Goal: Task Accomplishment & Management: Complete application form

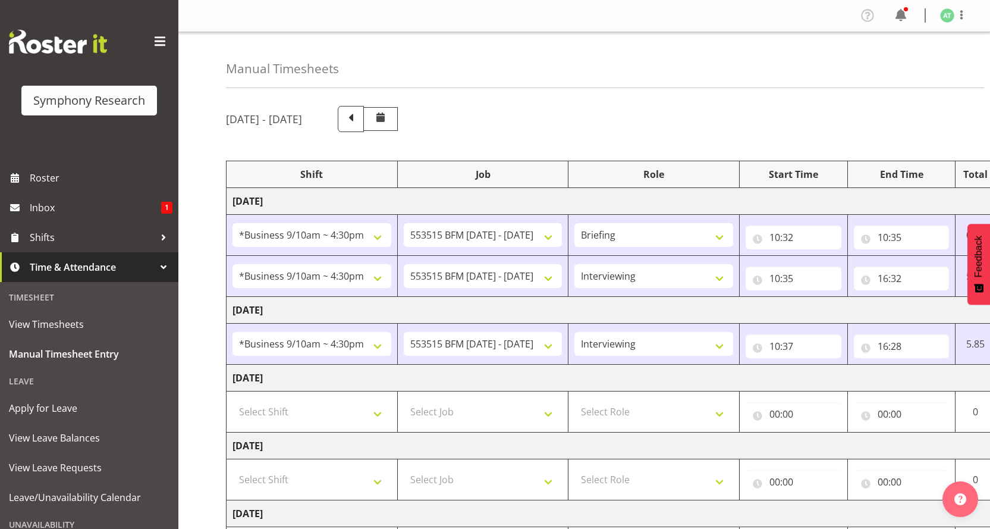
select select "26078"
select select "10731"
select select "26078"
select select "10731"
select select "47"
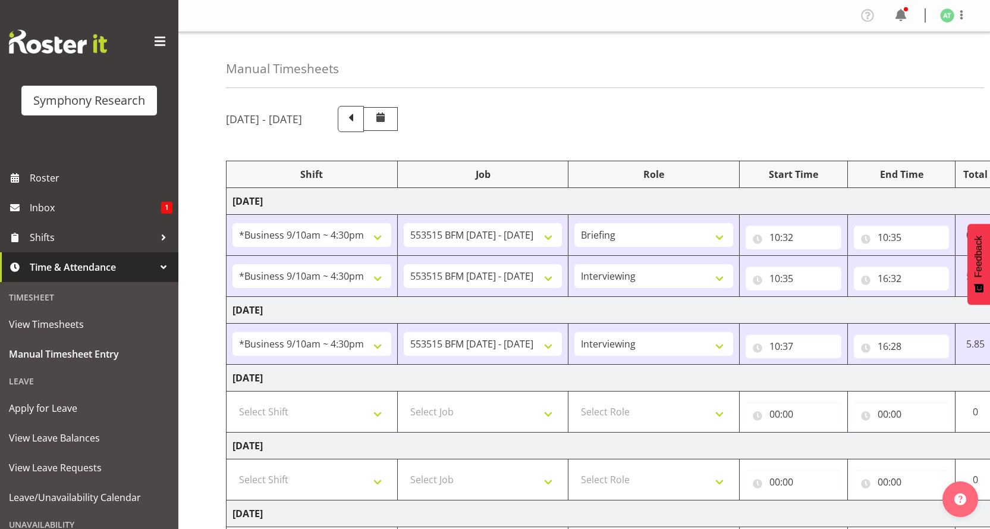
select select "26078"
select select "10731"
select select "47"
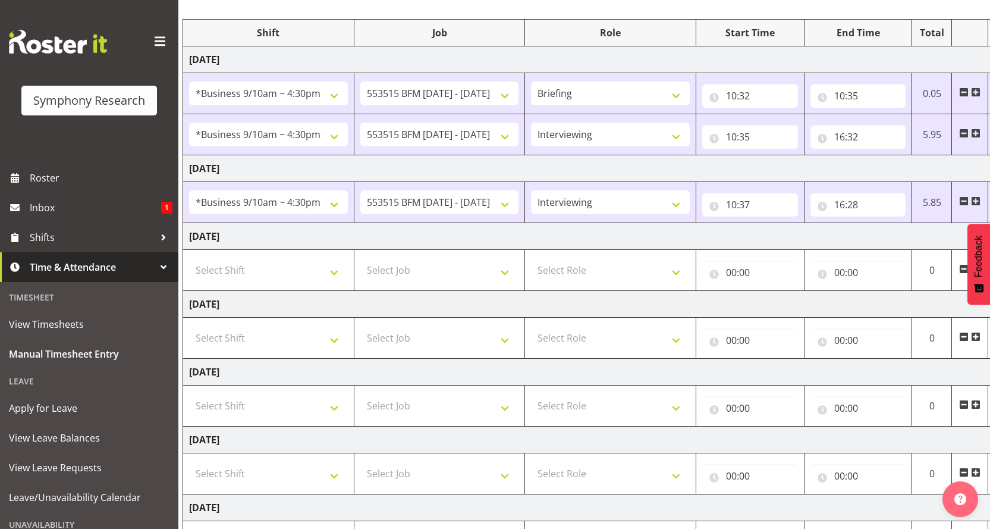
scroll to position [0, 42]
click at [844, 193] on input "16:28" at bounding box center [860, 205] width 96 height 24
click at [898, 224] on select "00 01 02 03 04 05 06 07 08 09 10 11 12 13 14 15 16 17 18 19 20 21 22 23" at bounding box center [893, 236] width 27 height 24
select select "14"
click at [889, 224] on select "00 01 02 03 04 05 06 07 08 09 10 11 12 13 14 15 16 17 18 19 20 21 22 23" at bounding box center [893, 236] width 27 height 24
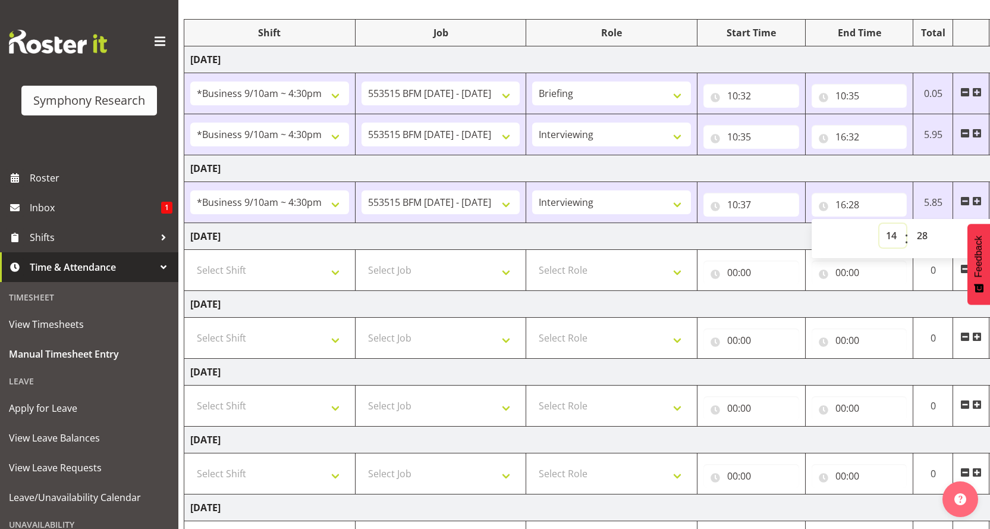
type input "14:28"
click at [919, 224] on select "00 01 02 03 04 05 06 07 08 09 10 11 12 13 14 15 16 17 18 19 20 21 22 23 24 25 2…" at bounding box center [924, 236] width 27 height 24
select select "53"
click at [912, 224] on select "00 01 02 03 04 05 06 07 08 09 10 11 12 13 14 15 16 17 18 19 20 21 22 23 24 25 2…" at bounding box center [924, 236] width 27 height 24
type input "14:53"
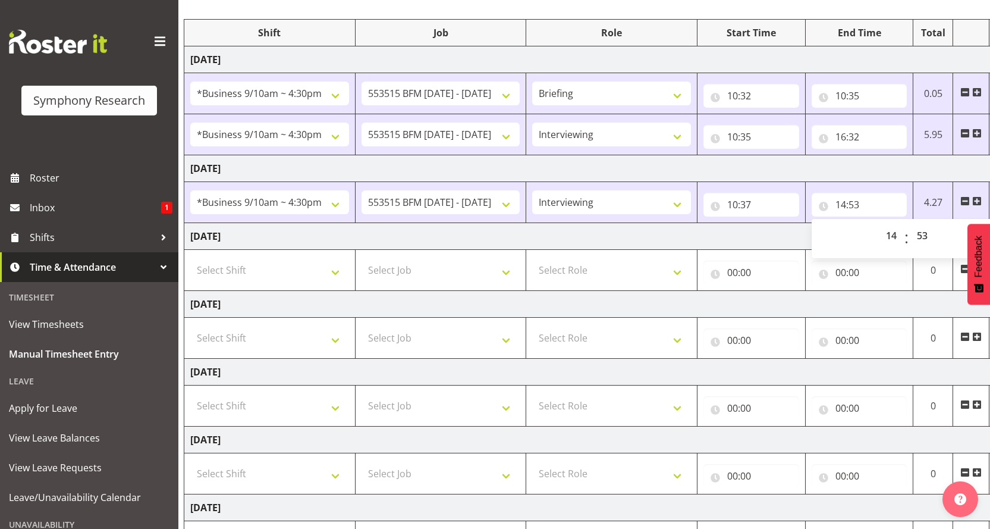
click at [975, 196] on span at bounding box center [977, 201] width 10 height 10
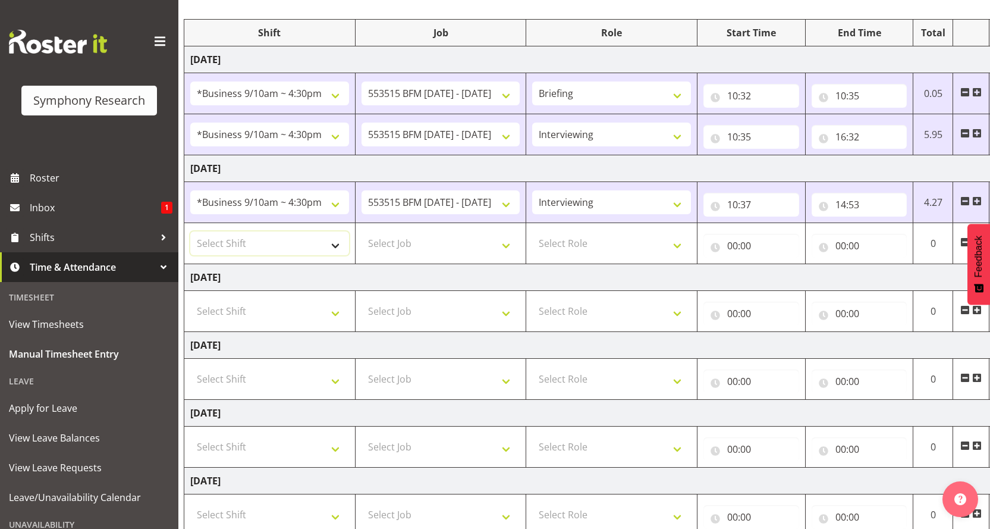
click at [338, 231] on select "Select Shift !!Weekend Residential (Roster IT Shift Label) *Business 9/10am ~ 4…" at bounding box center [269, 243] width 159 height 24
click at [342, 231] on select "Select Shift !!Weekend Residential (Roster IT Shift Label) *Business 9/10am ~ 4…" at bounding box center [269, 243] width 159 height 24
select select "26078"
click at [190, 231] on select "Select Shift !!Weekend Residential (Roster IT Shift Label) *Business 9/10am ~ 4…" at bounding box center [269, 243] width 159 height 24
click at [510, 231] on select "Select Job 550060 IF Admin 553492 World Poll Aus Wave 2 Main 2025 553493 World …" at bounding box center [441, 243] width 159 height 24
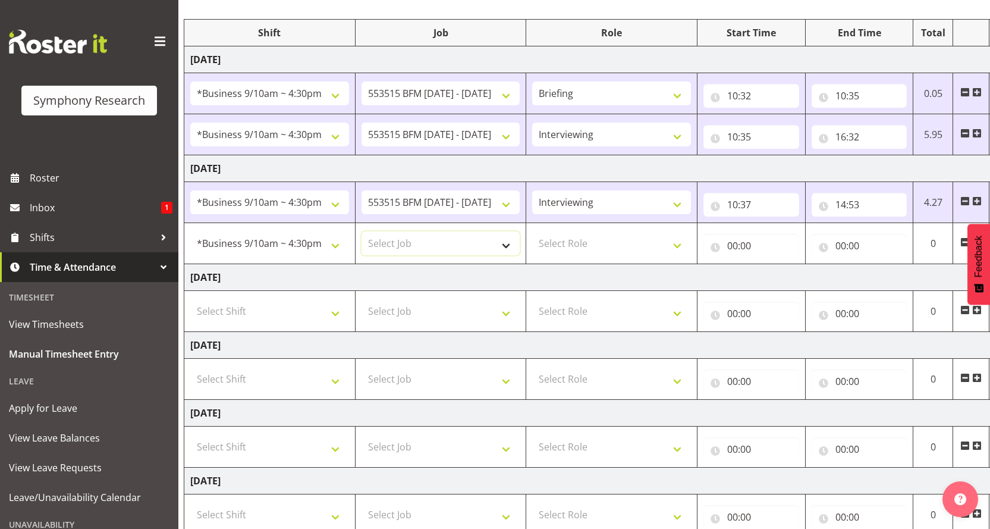
select select "10499"
click at [362, 231] on select "Select Job 550060 IF Admin 553492 World Poll Aus Wave 2 Main 2025 553493 World …" at bounding box center [441, 243] width 159 height 24
click at [679, 231] on select "Select Role Briefing Interviewing" at bounding box center [611, 243] width 159 height 24
select select "47"
click at [533, 231] on select "Select Role Briefing Interviewing" at bounding box center [611, 243] width 159 height 24
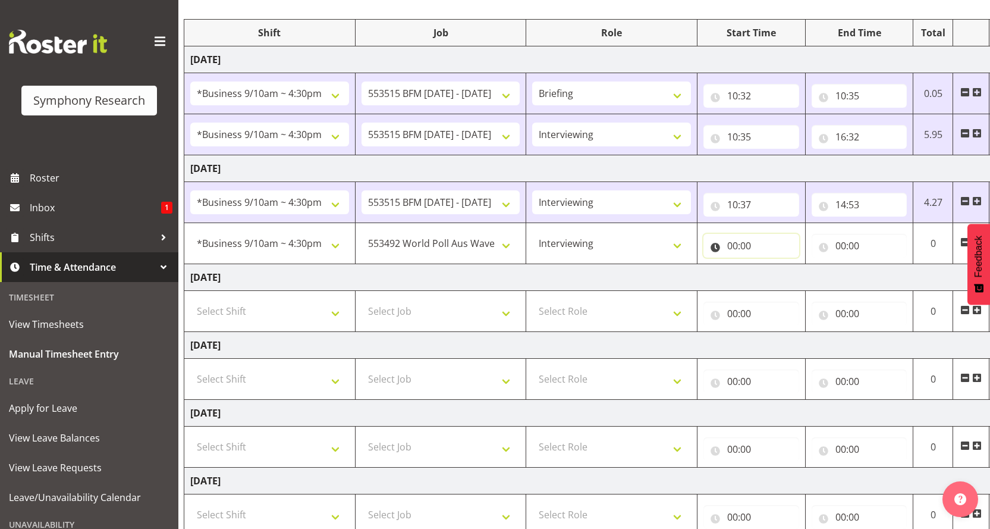
click at [726, 234] on input "00:00" at bounding box center [752, 246] width 96 height 24
click at [784, 265] on select "00 01 02 03 04 05 06 07 08 09 10 11 12 13 14 15 16 17 18 19 20 21 22 23" at bounding box center [784, 277] width 27 height 24
select select "14"
click at [780, 265] on select "00 01 02 03 04 05 06 07 08 09 10 11 12 13 14 15 16 17 18 19 20 21 22 23" at bounding box center [784, 277] width 27 height 24
type input "14:00"
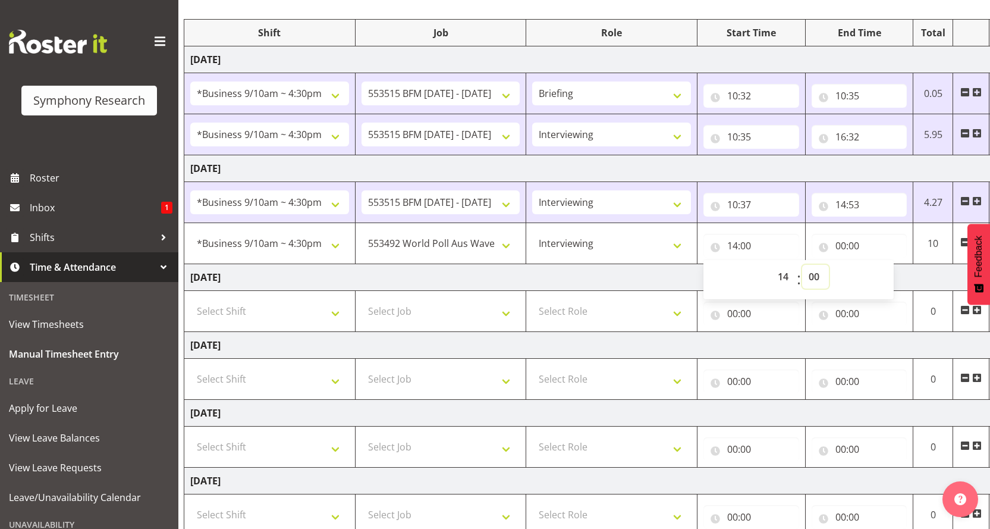
click at [812, 265] on select "00 01 02 03 04 05 06 07 08 09 10 11 12 13 14 15 16 17 18 19 20 21 22 23 24 25 2…" at bounding box center [815, 277] width 27 height 24
select select "53"
click at [803, 265] on select "00 01 02 03 04 05 06 07 08 09 10 11 12 13 14 15 16 17 18 19 20 21 22 23 24 25 2…" at bounding box center [815, 277] width 27 height 24
type input "14:53"
click at [843, 234] on input "00:00" at bounding box center [860, 246] width 96 height 24
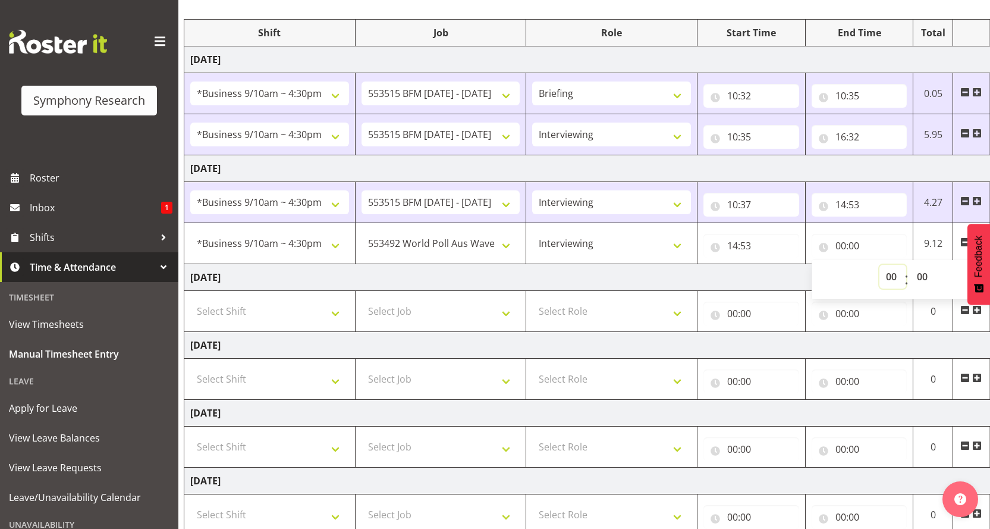
drag, startPoint x: 900, startPoint y: 216, endPoint x: 900, endPoint y: 224, distance: 7.7
click at [900, 265] on select "00 01 02 03 04 05 06 07 08 09 10 11 12 13 14 15 16 17 18 19 20 21 22 23" at bounding box center [893, 277] width 27 height 24
select select "16"
click at [889, 265] on select "00 01 02 03 04 05 06 07 08 09 10 11 12 13 14 15 16 17 18 19 20 21 22 23" at bounding box center [893, 277] width 27 height 24
type input "16:00"
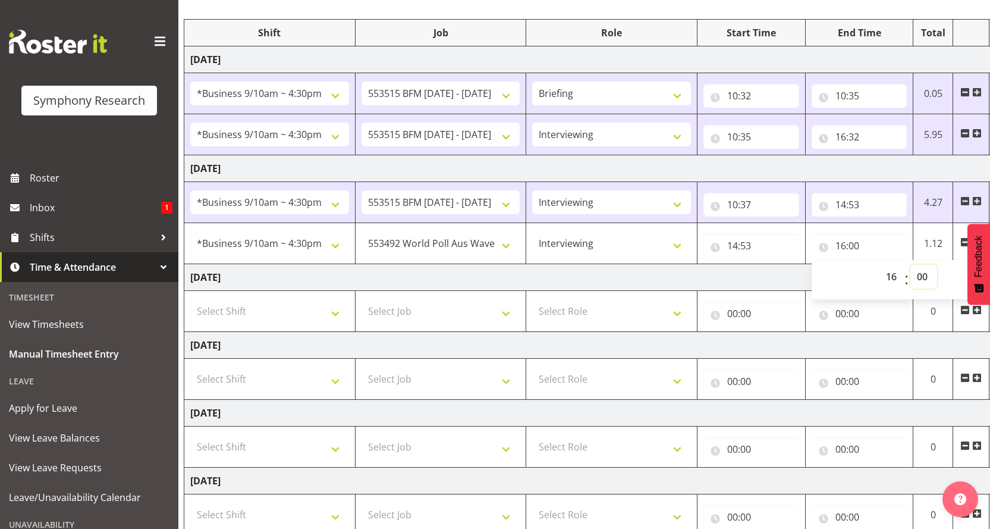
drag, startPoint x: 922, startPoint y: 215, endPoint x: 920, endPoint y: 225, distance: 10.4
click at [921, 265] on select "00 01 02 03 04 05 06 07 08 09 10 11 12 13 14 15 16 17 18 19 20 21 22 23 24 25 2…" at bounding box center [924, 277] width 27 height 24
select select "30"
click at [912, 265] on select "00 01 02 03 04 05 06 07 08 09 10 11 12 13 14 15 16 17 18 19 20 21 22 23 24 25 2…" at bounding box center [924, 277] width 27 height 24
type input "16:30"
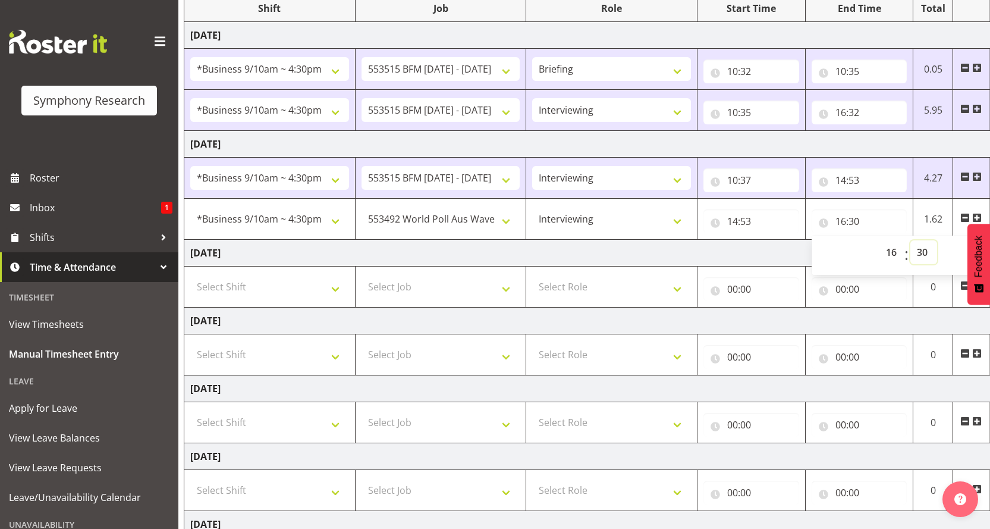
scroll to position [177, 0]
